Goal: Task Accomplishment & Management: Manage account settings

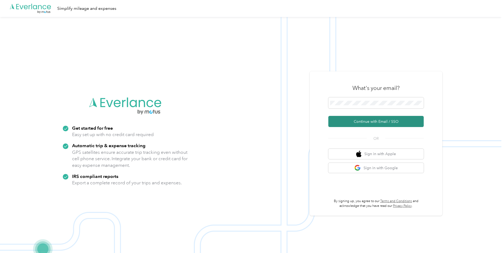
click at [376, 122] on button "Continue with Email / SSO" at bounding box center [376, 121] width 95 height 11
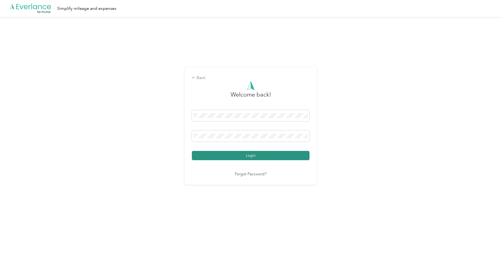
click at [269, 155] on button "Login" at bounding box center [251, 155] width 118 height 9
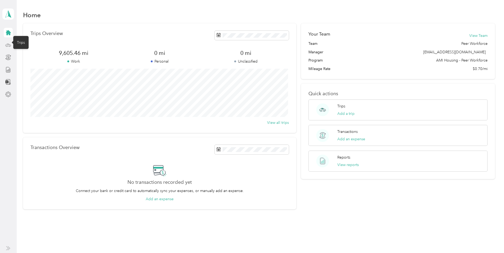
click at [8, 44] on icon at bounding box center [8, 45] width 6 height 6
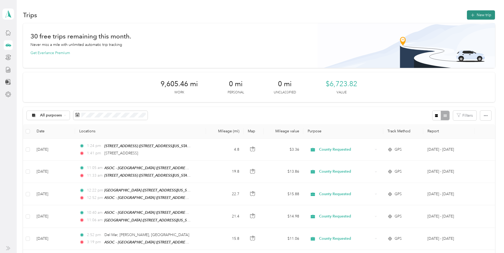
click at [482, 13] on button "New trip" at bounding box center [481, 14] width 28 height 9
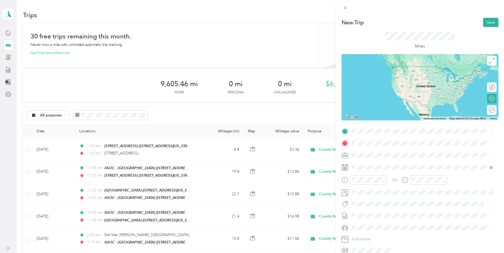
click at [374, 152] on span "[STREET_ADDRESS][US_STATE]" at bounding box center [388, 149] width 53 height 5
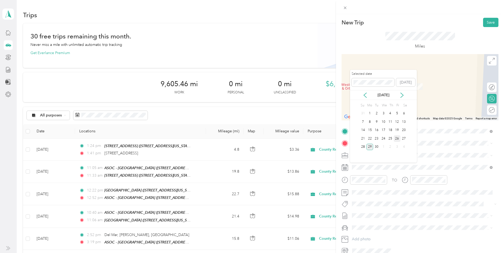
click at [396, 140] on div "26" at bounding box center [397, 138] width 7 height 7
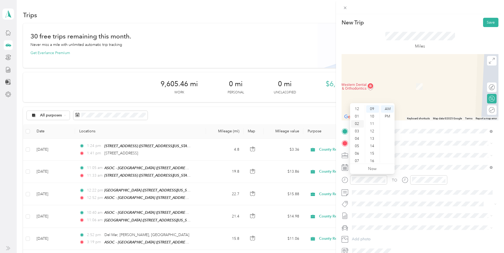
click at [357, 123] on div "02" at bounding box center [357, 123] width 13 height 7
click at [373, 137] on div "45" at bounding box center [373, 137] width 13 height 7
click at [388, 117] on div "PM" at bounding box center [387, 116] width 13 height 7
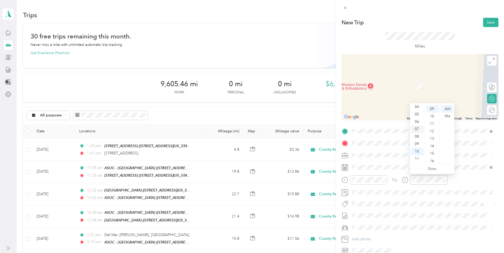
scroll to position [5, 0]
click at [417, 127] on div "03" at bounding box center [417, 125] width 13 height 7
click at [433, 146] on div "05" at bounding box center [432, 145] width 13 height 7
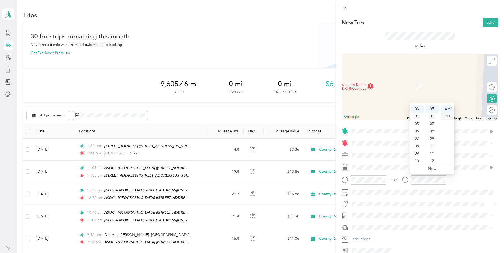
click at [448, 115] on div "PM" at bounding box center [447, 116] width 13 height 7
click at [397, 169] on div "TEAM [STREET_ADDRESS][GEOGRAPHIC_DATA][STREET_ADDRESS][US_STATE][GEOGRAPHIC_DAT…" at bounding box center [389, 168] width 54 height 13
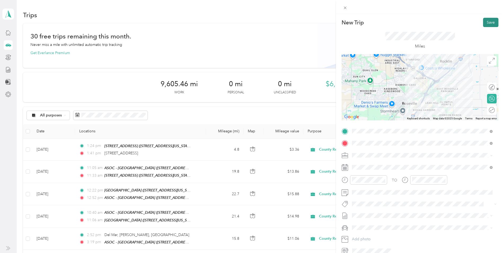
click at [488, 24] on button "Save" at bounding box center [490, 22] width 15 height 9
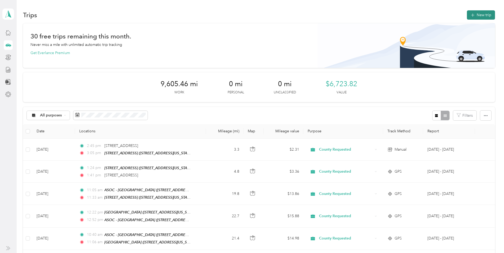
click at [480, 14] on button "New trip" at bounding box center [481, 14] width 28 height 9
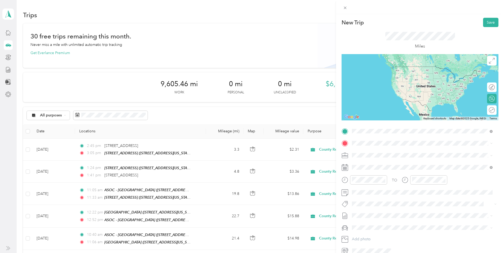
click at [380, 156] on div "TEAM [STREET_ADDRESS][GEOGRAPHIC_DATA][STREET_ADDRESS][US_STATE][GEOGRAPHIC_DAT…" at bounding box center [389, 156] width 54 height 13
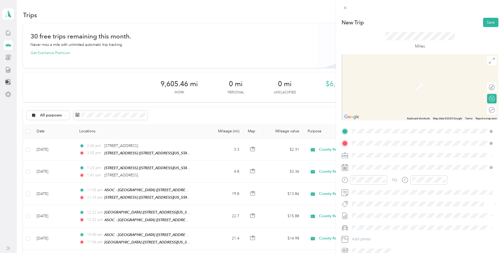
click at [392, 171] on span "[STREET_ADDRESS][US_STATE]" at bounding box center [388, 170] width 53 height 5
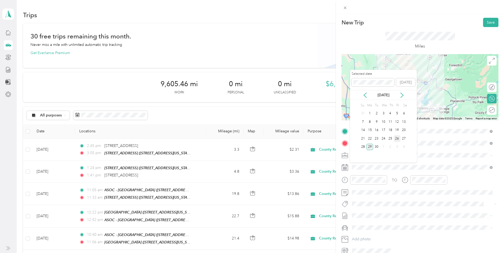
click at [396, 139] on div "26" at bounding box center [397, 138] width 7 height 7
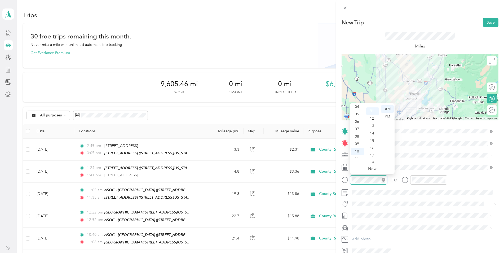
scroll to position [82, 0]
click at [356, 126] on div "03" at bounding box center [357, 125] width 13 height 7
click at [374, 147] on div "05" at bounding box center [373, 145] width 13 height 7
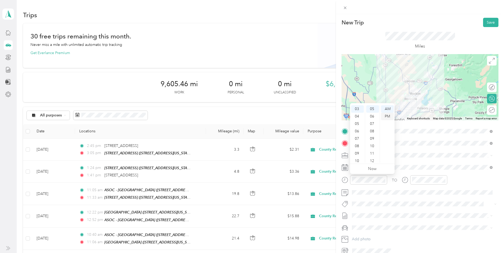
click at [389, 117] on div "PM" at bounding box center [387, 116] width 13 height 7
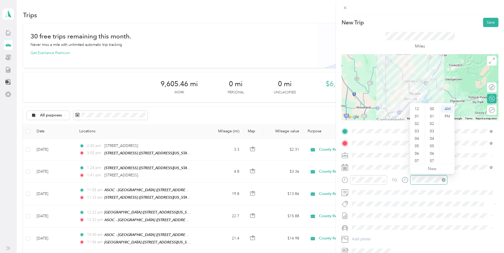
scroll to position [32, 0]
click at [418, 126] on div "03" at bounding box center [417, 125] width 13 height 7
click at [432, 118] on div "30" at bounding box center [432, 117] width 13 height 7
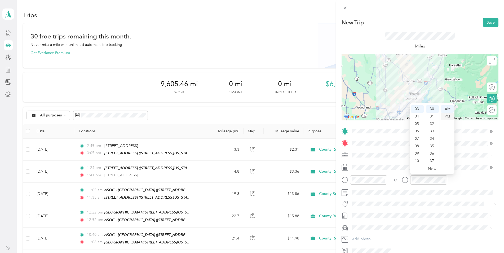
click at [447, 116] on div "PM" at bounding box center [447, 116] width 13 height 7
click at [487, 25] on button "Save" at bounding box center [490, 22] width 15 height 9
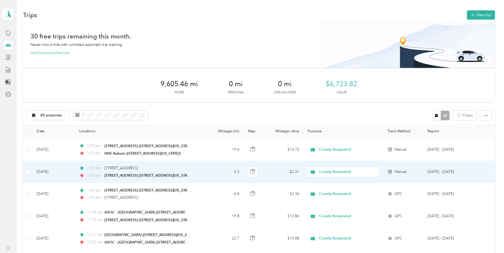
click at [206, 173] on td "3.3" at bounding box center [225, 172] width 38 height 22
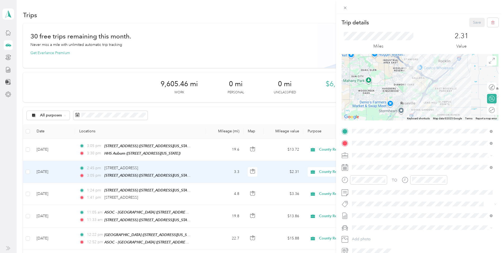
click at [210, 190] on div "Trip details Save This trip cannot be edited because it is either under review,…" at bounding box center [252, 126] width 504 height 253
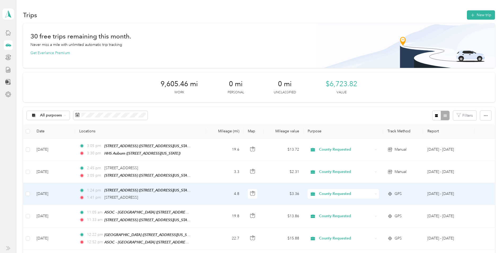
click at [210, 190] on td "4.8" at bounding box center [225, 194] width 38 height 22
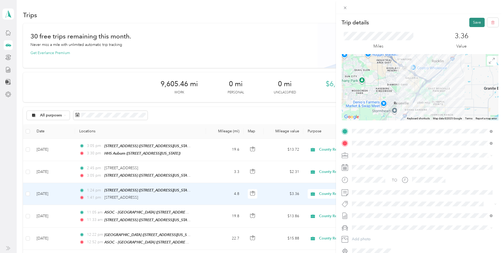
click at [478, 21] on button "Save" at bounding box center [477, 22] width 15 height 9
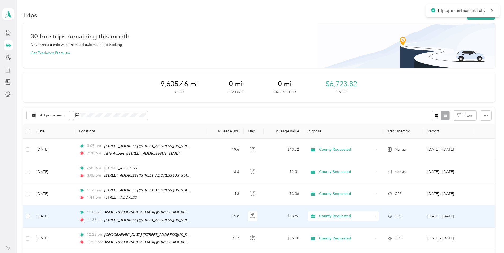
click at [205, 216] on td "11:05 am ASOC - [GEOGRAPHIC_DATA] ([STREET_ADDRESS][US_STATE]) 11:[GEOGRAPHIC_D…" at bounding box center [140, 216] width 131 height 22
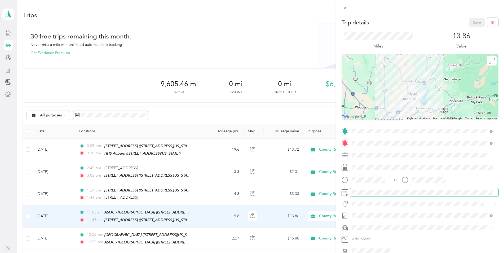
click at [363, 189] on span at bounding box center [424, 192] width 149 height 8
click at [477, 24] on button "Save" at bounding box center [477, 22] width 15 height 9
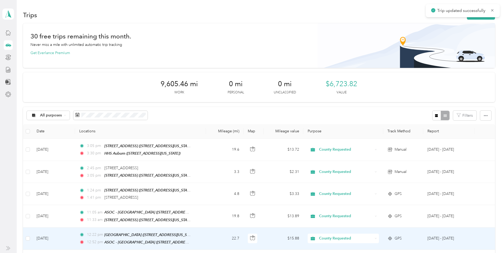
click at [212, 242] on td "22.7" at bounding box center [225, 239] width 38 height 22
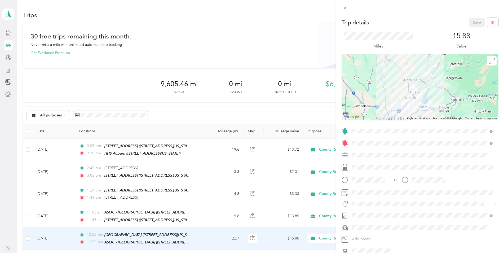
click at [237, 25] on div "Trip details Save This trip cannot be edited because it is either under review,…" at bounding box center [252, 126] width 504 height 253
